Goal: Task Accomplishment & Management: Use online tool/utility

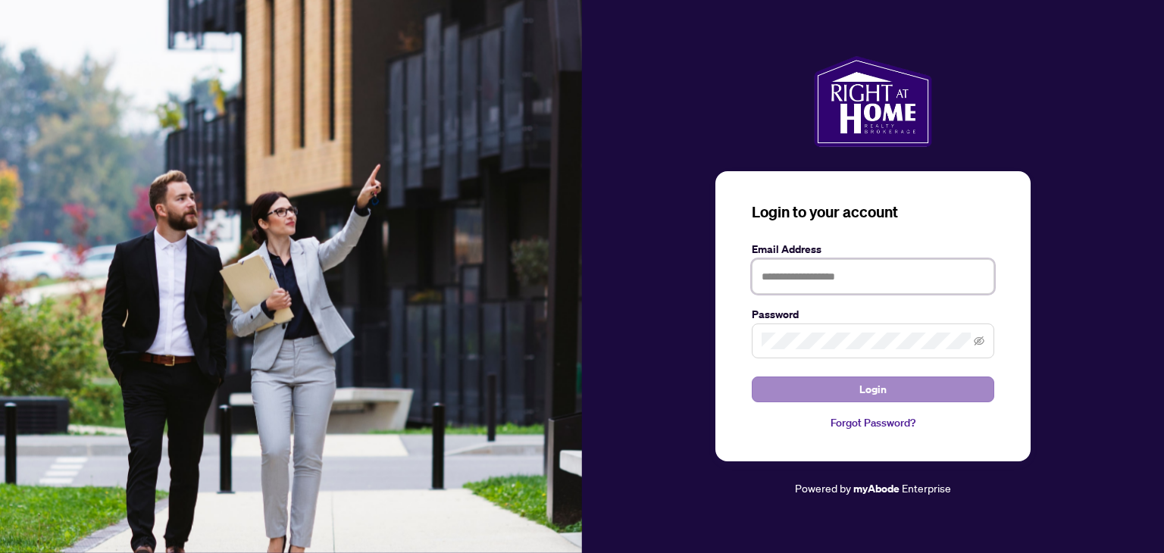
type input "**********"
click at [799, 391] on button "Login" at bounding box center [872, 390] width 242 height 26
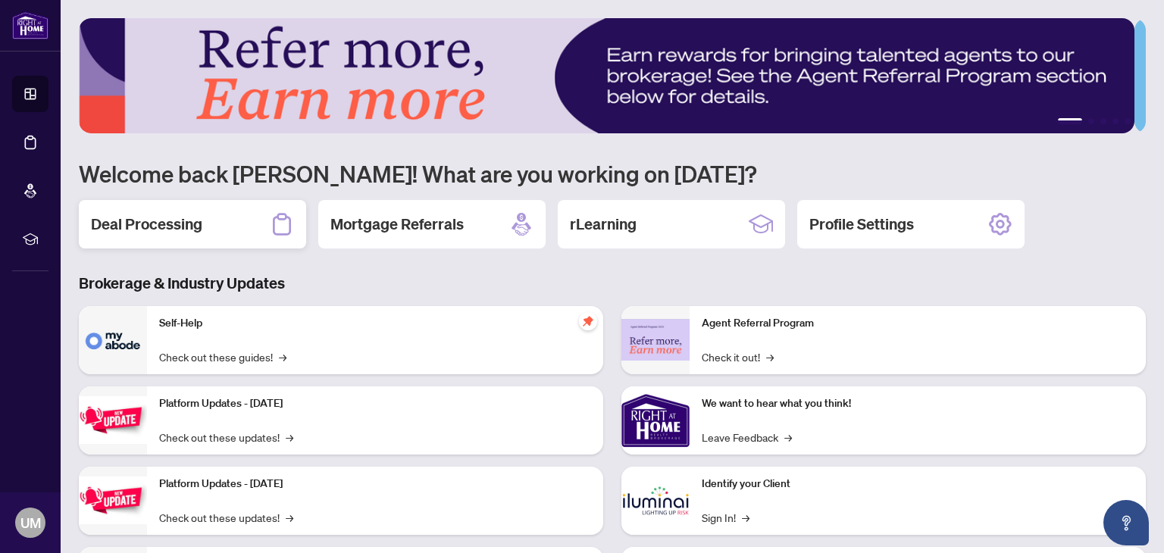
click at [203, 224] on div "Deal Processing" at bounding box center [192, 224] width 227 height 48
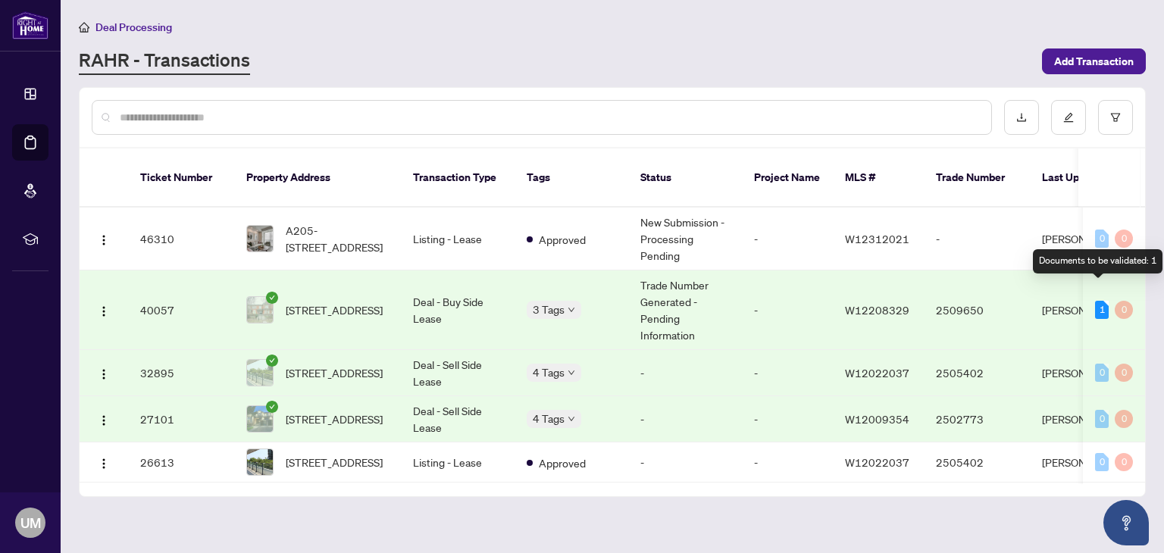
click at [1095, 301] on div "1" at bounding box center [1102, 310] width 14 height 18
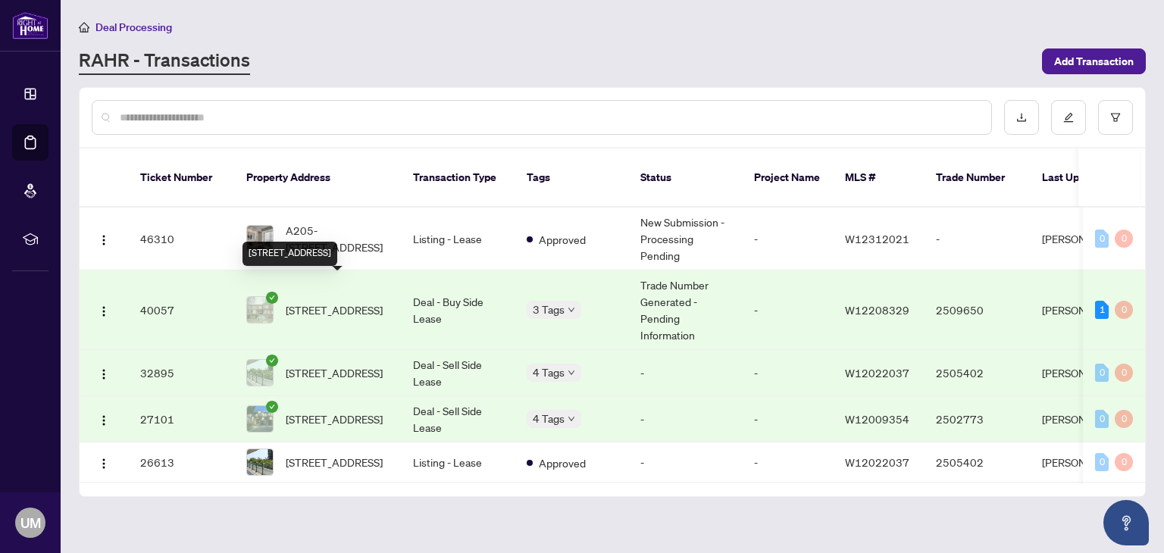
click at [379, 302] on span "[STREET_ADDRESS]" at bounding box center [334, 310] width 97 height 17
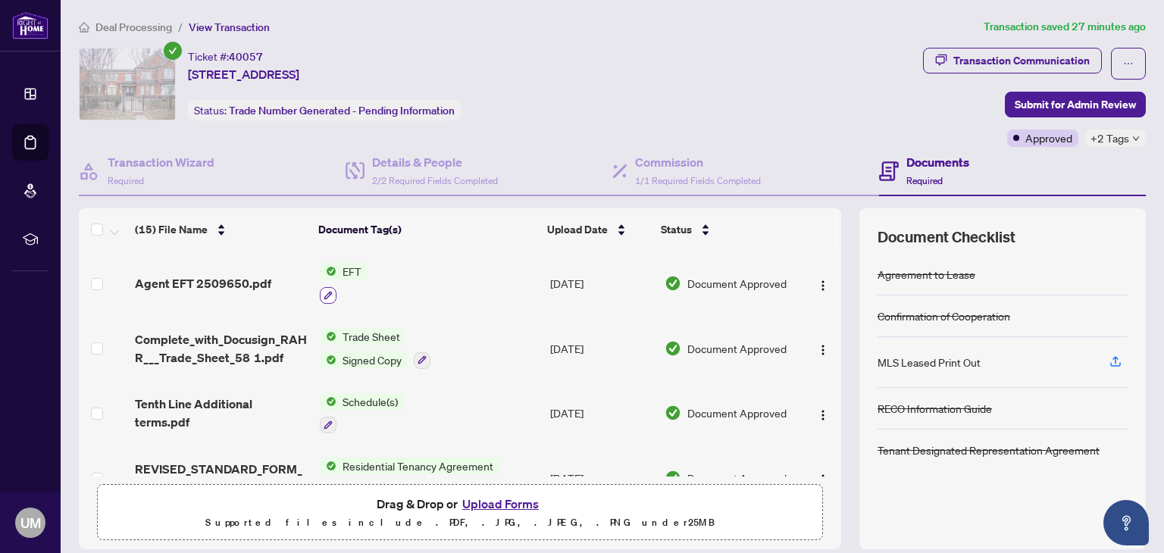
click at [324, 292] on icon "button" at bounding box center [328, 295] width 8 height 8
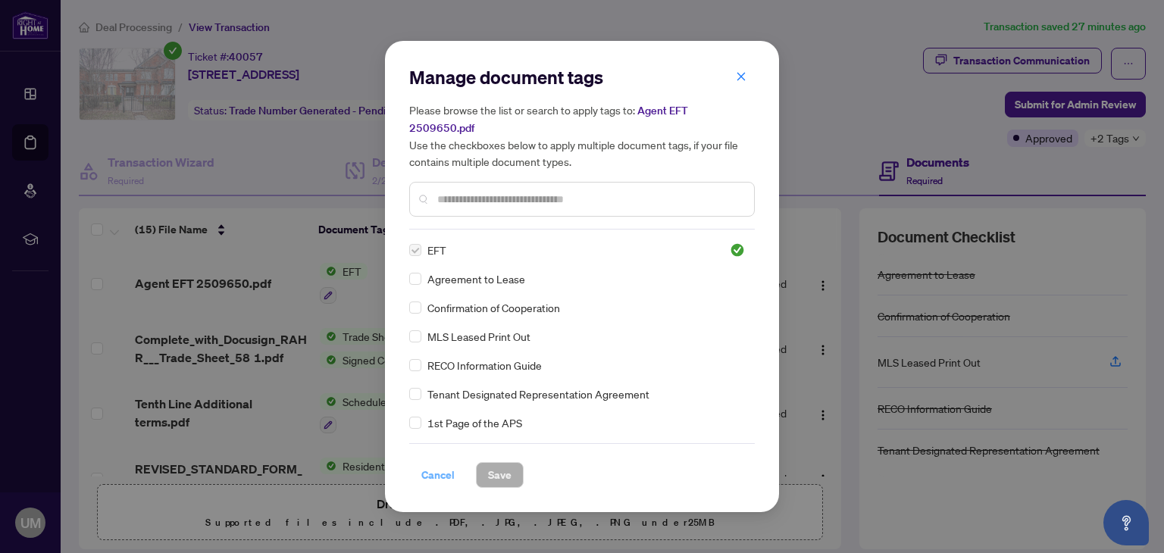
click at [439, 469] on span "Cancel" at bounding box center [437, 475] width 33 height 24
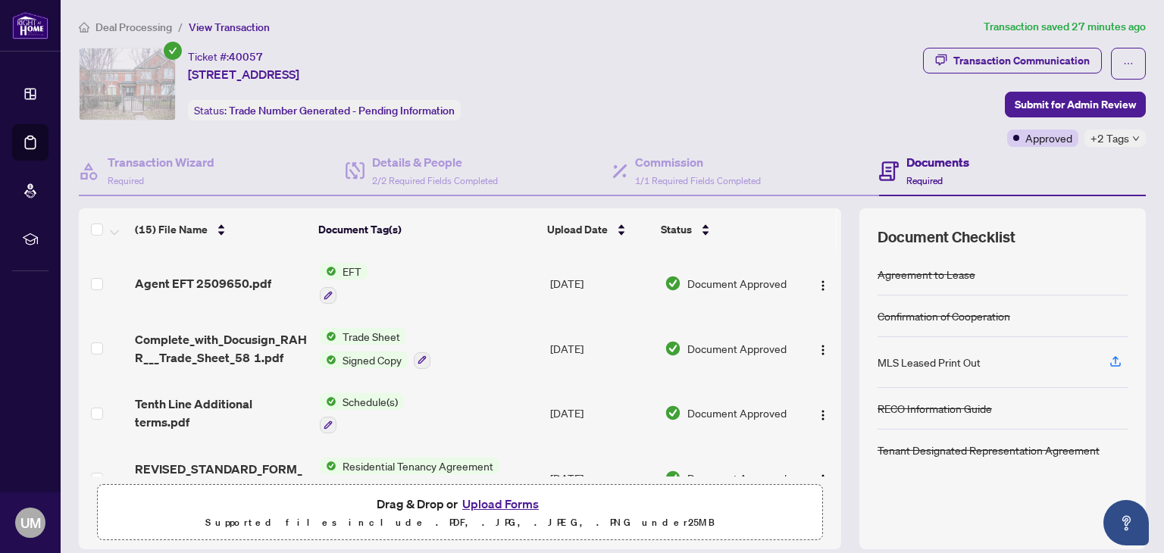
click at [592, 280] on td "[DATE]" at bounding box center [601, 283] width 114 height 65
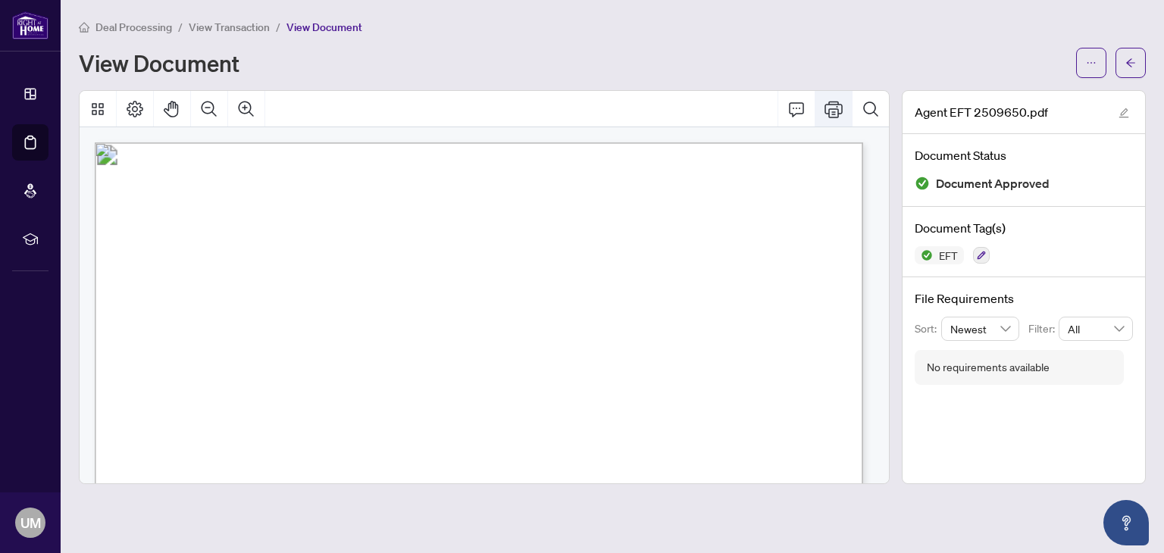
click at [834, 110] on icon "Print" at bounding box center [833, 109] width 18 height 18
